Goal: Task Accomplishment & Management: Use online tool/utility

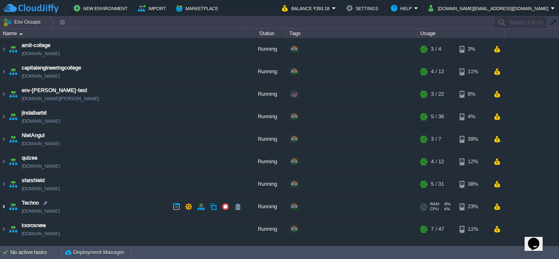
click at [3, 208] on img at bounding box center [3, 207] width 7 height 22
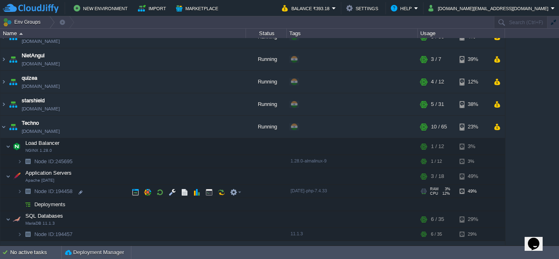
scroll to position [82, 0]
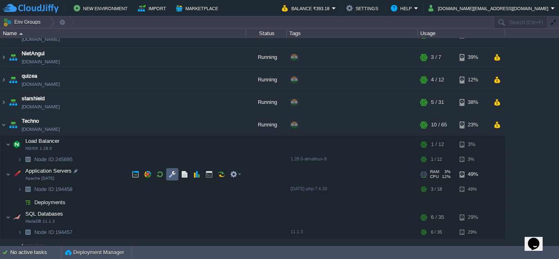
click at [171, 176] on button "button" at bounding box center [172, 174] width 7 height 7
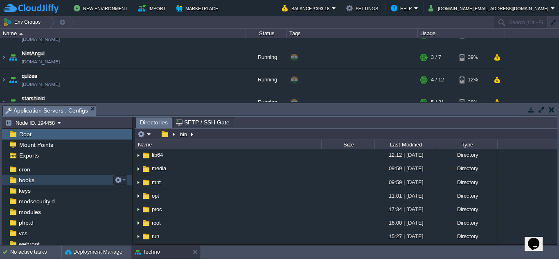
scroll to position [66, 0]
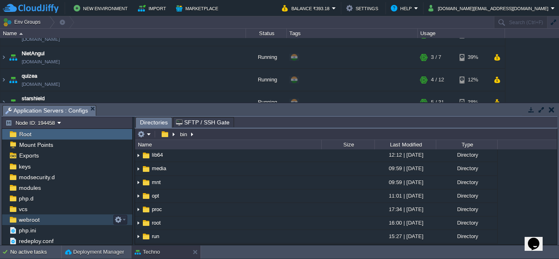
click at [39, 220] on span "webroot" at bounding box center [29, 219] width 24 height 7
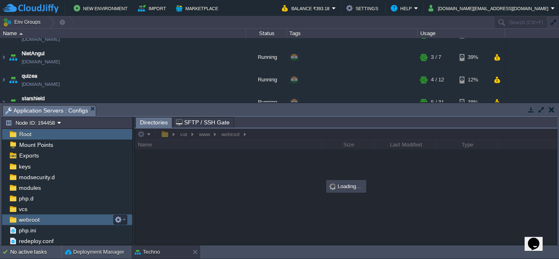
scroll to position [0, 0]
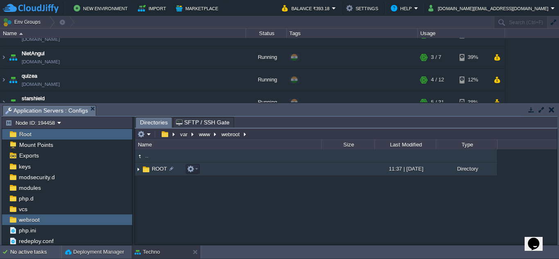
click at [139, 172] on img at bounding box center [138, 169] width 7 height 13
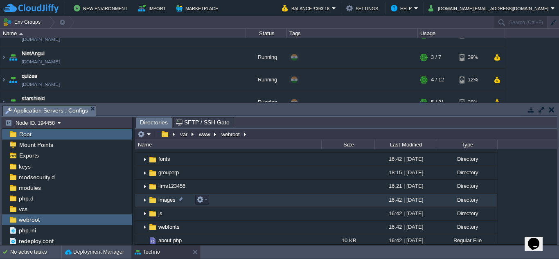
scroll to position [82, 0]
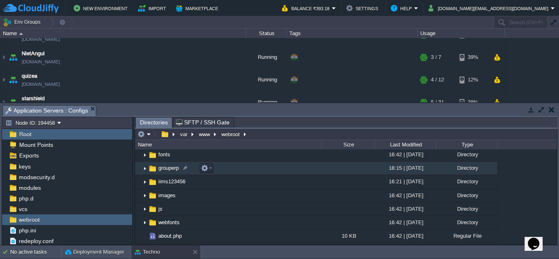
click at [146, 168] on img at bounding box center [145, 168] width 7 height 13
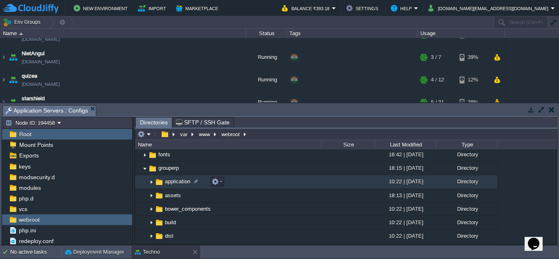
click at [152, 183] on img at bounding box center [151, 182] width 7 height 13
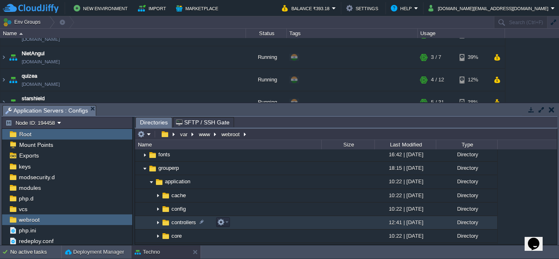
scroll to position [123, 0]
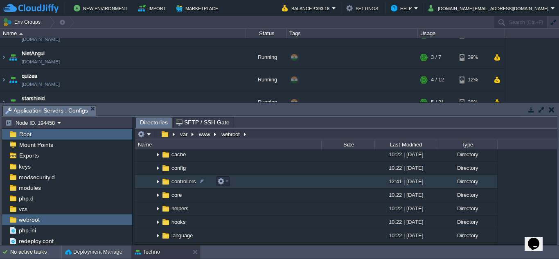
click at [159, 183] on img at bounding box center [158, 182] width 7 height 13
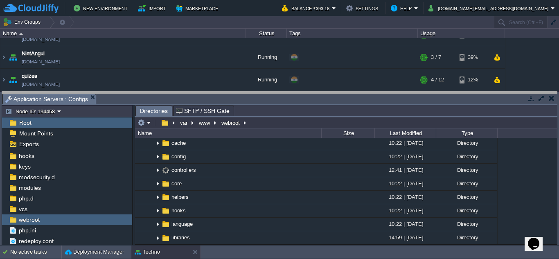
scroll to position [54, 0]
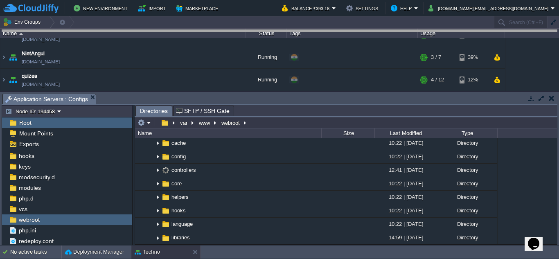
drag, startPoint x: 273, startPoint y: 95, endPoint x: 259, endPoint y: 25, distance: 71.2
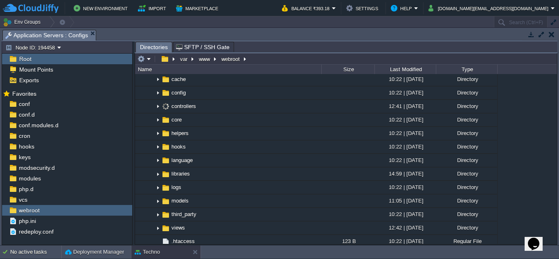
scroll to position [0, 0]
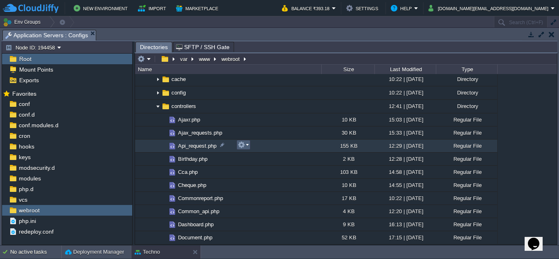
click at [246, 146] on em at bounding box center [243, 144] width 11 height 7
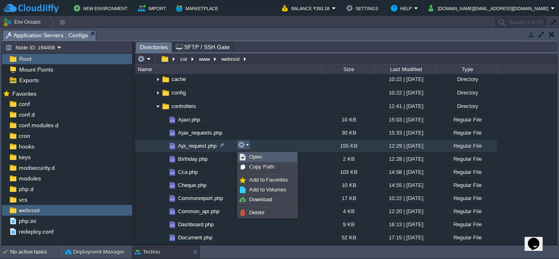
click at [252, 156] on span "Open" at bounding box center [255, 157] width 13 height 6
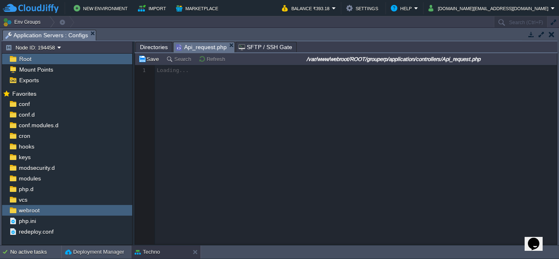
scroll to position [4, 0]
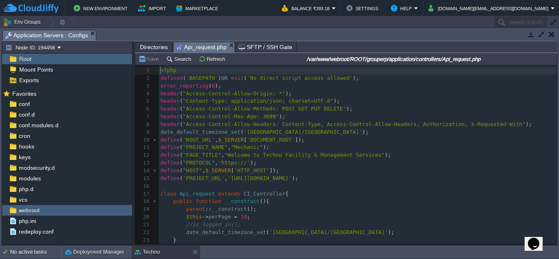
click at [176, 66] on div "3563 1 <?php 2 defined ( 'BASEPATH' ) OR exit ( 'No direct script access allowe…" at bounding box center [358, 194] width 398 height 258
click at [176, 63] on td "Search" at bounding box center [180, 59] width 30 height 10
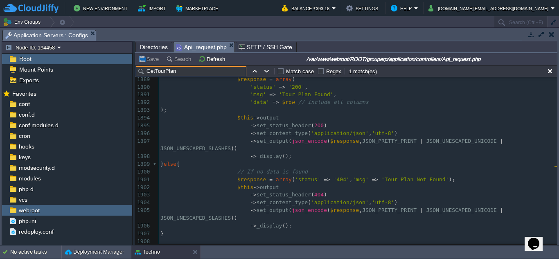
scroll to position [0, 0]
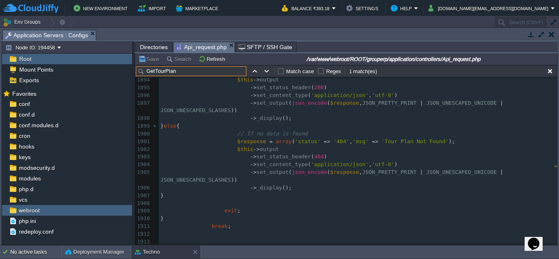
type input "GetTourPlan"
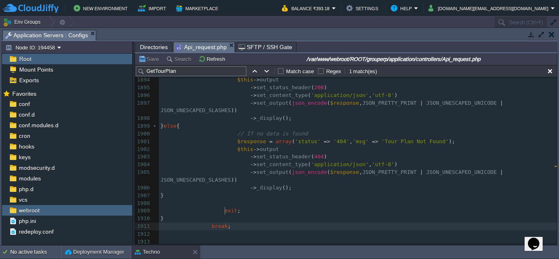
click at [228, 212] on div "x case " GetTourPlan " : { 1882 $tourPlanData = $this -> Common_Model -> dbget …" at bounding box center [358, 161] width 398 height 355
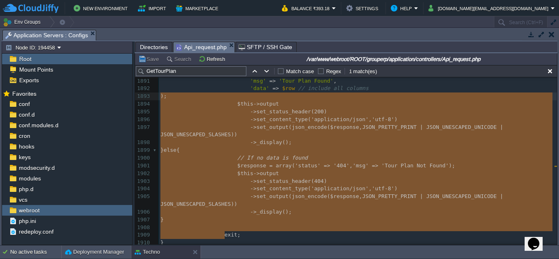
type textarea "-"
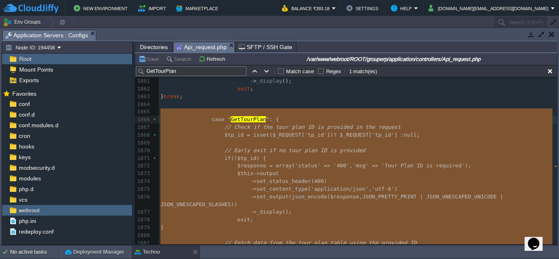
drag, startPoint x: 228, startPoint y: 212, endPoint x: 195, endPoint y: 113, distance: 104.3
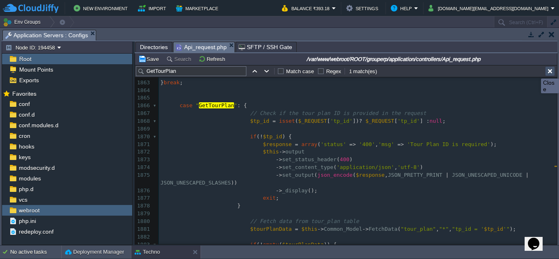
click at [549, 71] on button "button" at bounding box center [549, 71] width 7 height 7
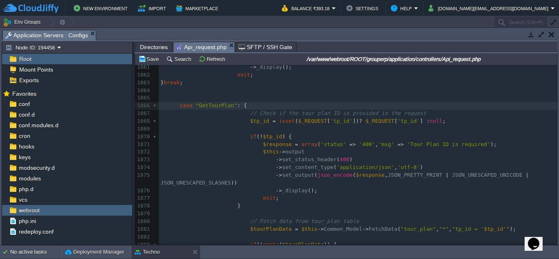
click at [362, 194] on pre "exit ;" at bounding box center [358, 198] width 398 height 8
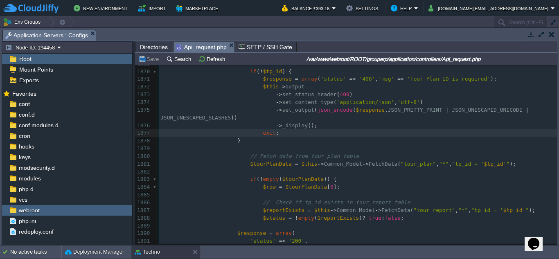
scroll to position [14973, 0]
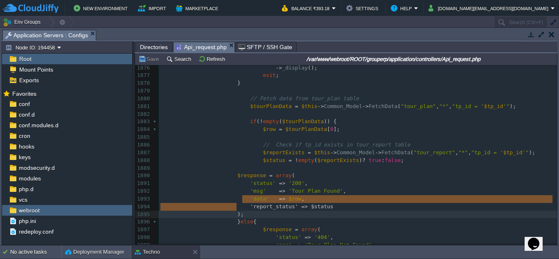
type textarea "'report_status' => $status"
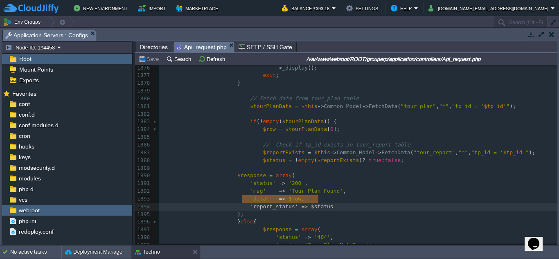
drag, startPoint x: 243, startPoint y: 200, endPoint x: 322, endPoint y: 199, distance: 79.4
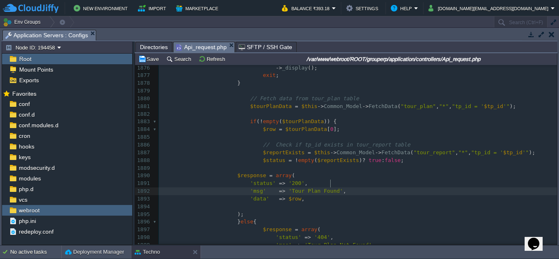
click at [335, 187] on pre "'msg' => 'Tour Plan Found' ," at bounding box center [358, 191] width 398 height 8
paste textarea ","
type textarea ","
